Goal: Information Seeking & Learning: Understand process/instructions

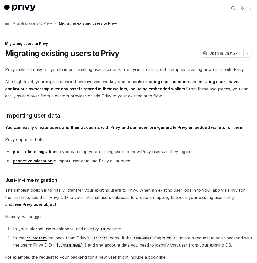
scroll to position [157, 0]
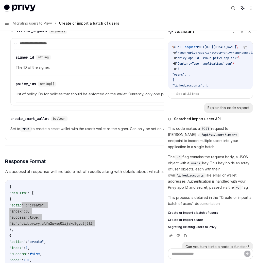
scroll to position [512, 0]
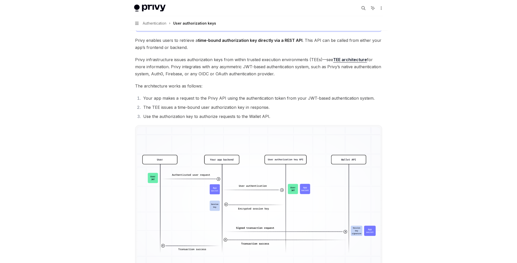
scroll to position [254, 0]
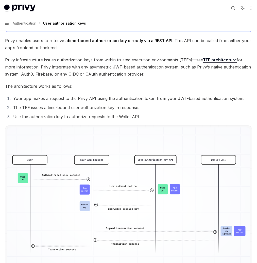
type textarea "*"
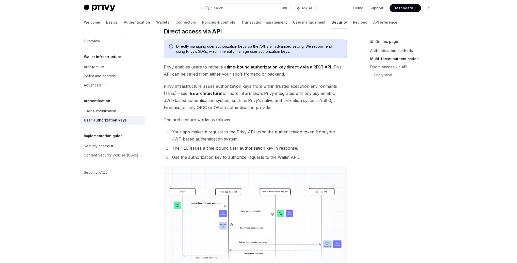
click at [257, 97] on span "Privy infrastructure issues authorization keys from within trusted execution en…" at bounding box center [255, 97] width 183 height 28
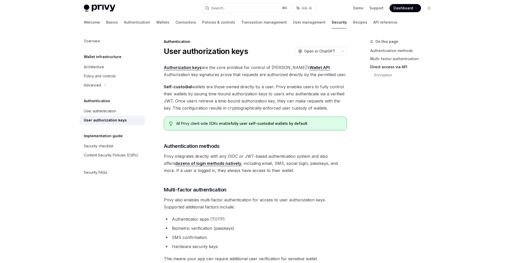
scroll to position [254, 0]
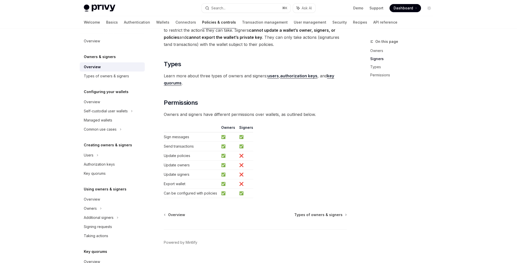
scroll to position [371, 0]
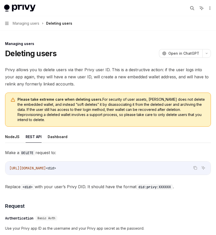
click at [94, 78] on span "Privy allows you to delete users via their Privy user ID. This is a destructive…" at bounding box center [108, 76] width 206 height 21
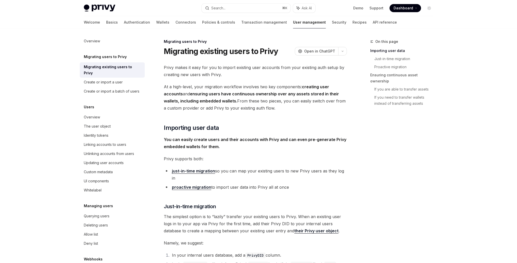
click at [190, 170] on link "just-in-time migration" at bounding box center [193, 171] width 43 height 5
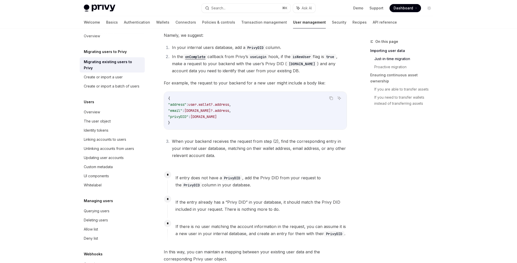
scroll to position [6, 0]
click at [106, 88] on div "Create or import a batch of users" at bounding box center [112, 85] width 56 height 6
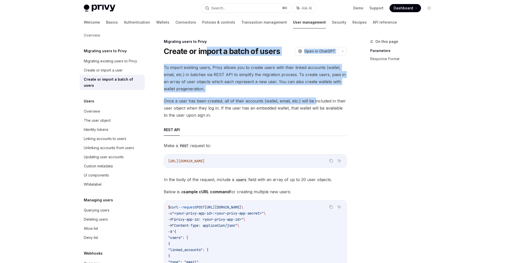
drag, startPoint x: 210, startPoint y: 54, endPoint x: 276, endPoint y: 186, distance: 146.8
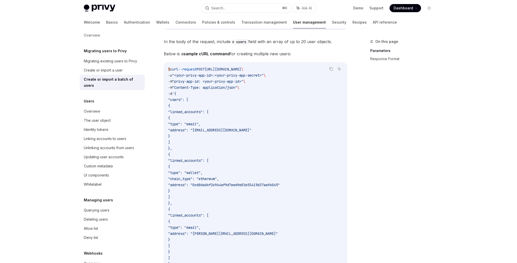
scroll to position [138, 0]
drag, startPoint x: 185, startPoint y: 98, endPoint x: 243, endPoint y: 212, distance: 127.8
click at [245, 218] on code "$ curl --request POST [URL][DOMAIN_NAME] \ -u "<your-privy-app-id>:<your-privy-…" at bounding box center [255, 166] width 174 height 201
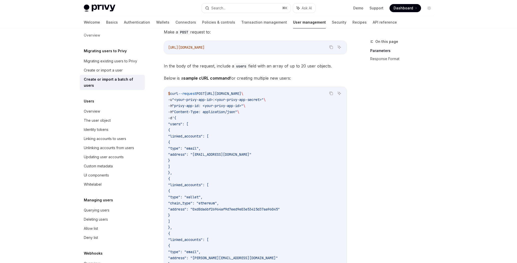
scroll to position [112, 0]
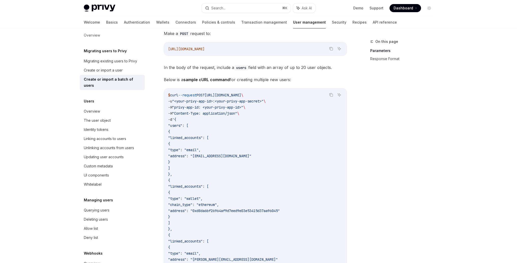
drag, startPoint x: 299, startPoint y: 68, endPoint x: 336, endPoint y: 68, distance: 36.0
click at [336, 68] on span "In the body of the request, include a users field with an array of up to 20 use…" at bounding box center [255, 67] width 183 height 7
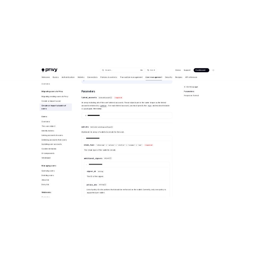
scroll to position [387, 0]
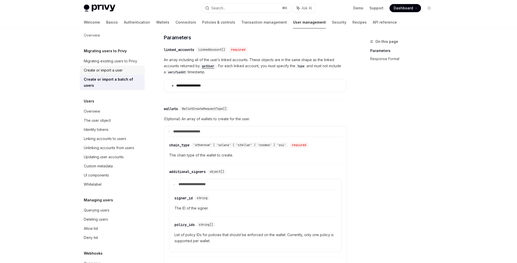
click at [95, 70] on div "Create or import a user" at bounding box center [103, 70] width 39 height 6
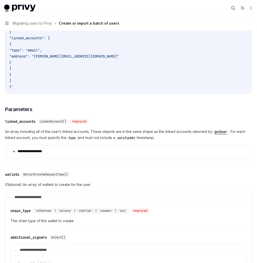
scroll to position [303, 0]
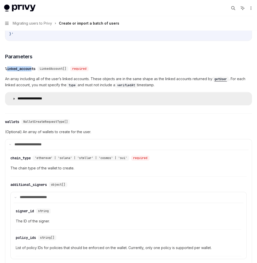
drag, startPoint x: 102, startPoint y: 99, endPoint x: 116, endPoint y: 113, distance: 20.3
click at [36, 71] on div "linked_accounts" at bounding box center [20, 68] width 30 height 5
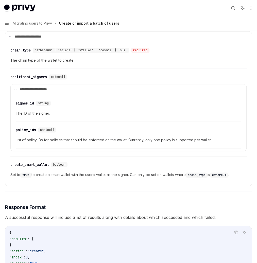
scroll to position [464, 0]
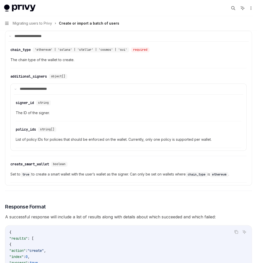
click at [101, 16] on div "​ wallets WalletCreateRequestType[]" at bounding box center [126, 13] width 242 height 6
click at [19, 16] on div "wallets" at bounding box center [12, 13] width 14 height 5
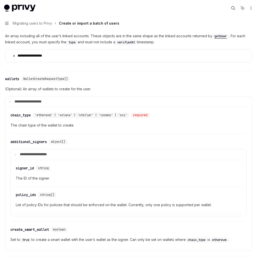
scroll to position [400, 0]
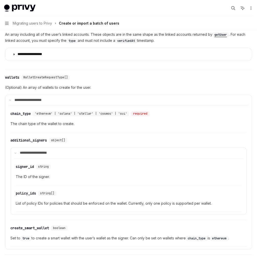
click at [0, 0] on div "Create or import a batch of users" at bounding box center [0, 0] width 0 height 0
type textarea "*"
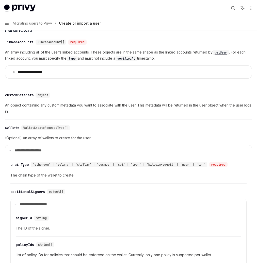
scroll to position [201, 0]
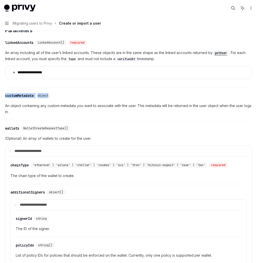
drag, startPoint x: 142, startPoint y: 122, endPoint x: 88, endPoint y: 121, distance: 54.3
click at [88, 121] on div "Migrating users to Privy Create or import a user OpenAI Open in ChatGPT OpenAI …" at bounding box center [128, 124] width 249 height 568
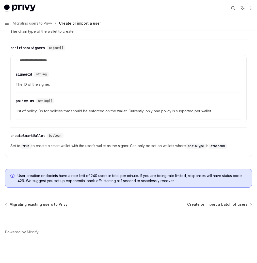
scroll to position [323, 0]
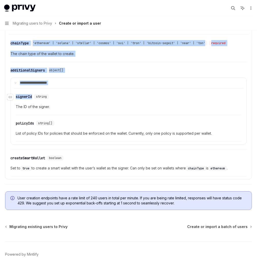
drag, startPoint x: 104, startPoint y: 64, endPoint x: 163, endPoint y: 131, distance: 89.0
click at [156, 127] on div "**********" at bounding box center [128, 105] width 240 height 142
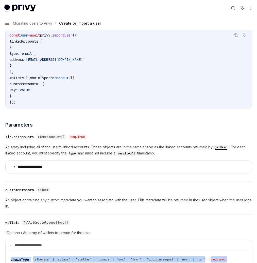
scroll to position [106, 0]
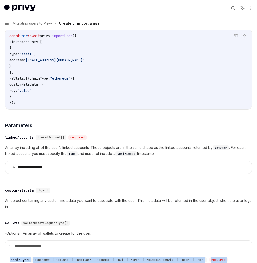
click at [0, 0] on span "Dashboard" at bounding box center [0, 0] width 0 height 0
type textarea "*"
